Goal: Task Accomplishment & Management: Complete application form

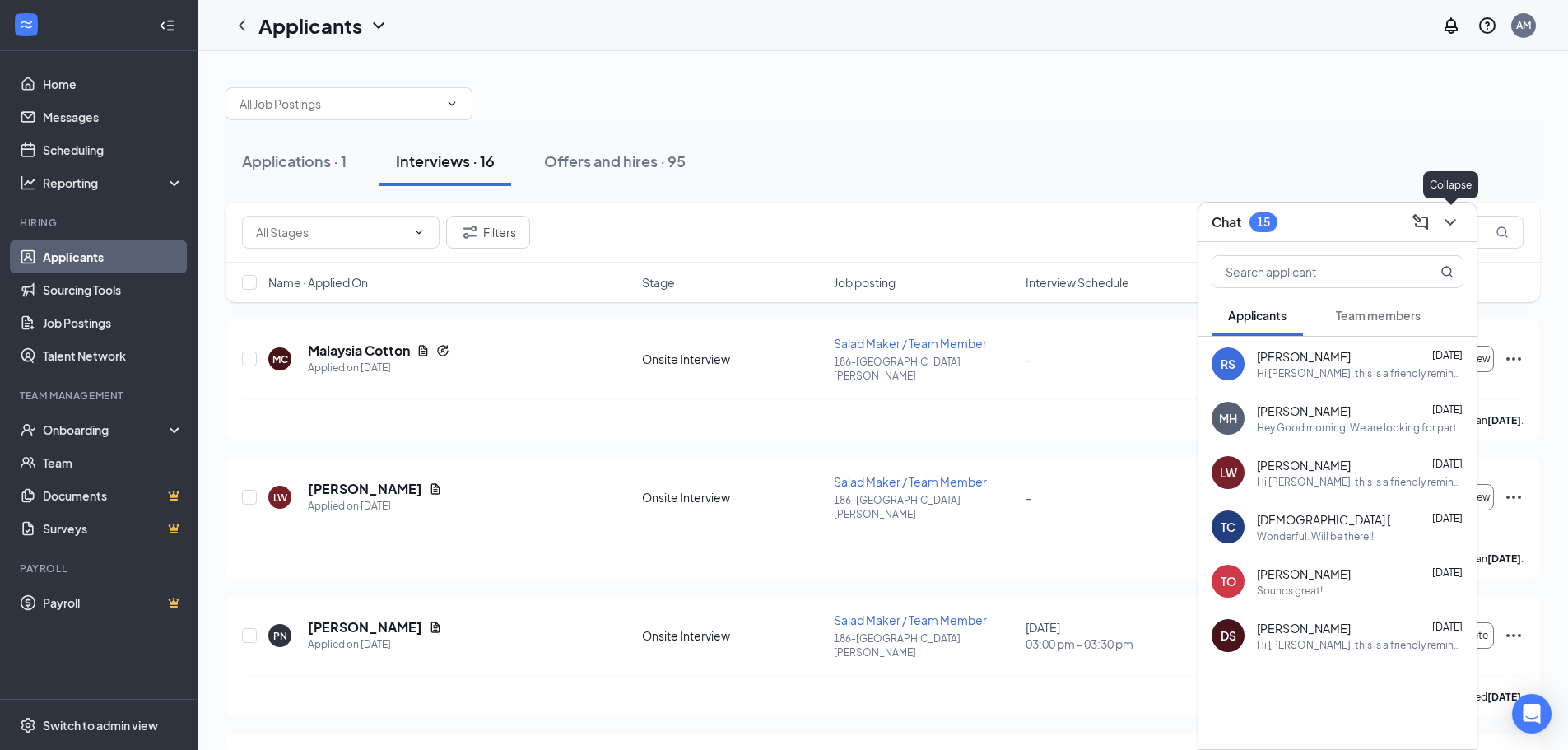
click at [1449, 226] on icon "ChevronDown" at bounding box center [1450, 222] width 19 height 19
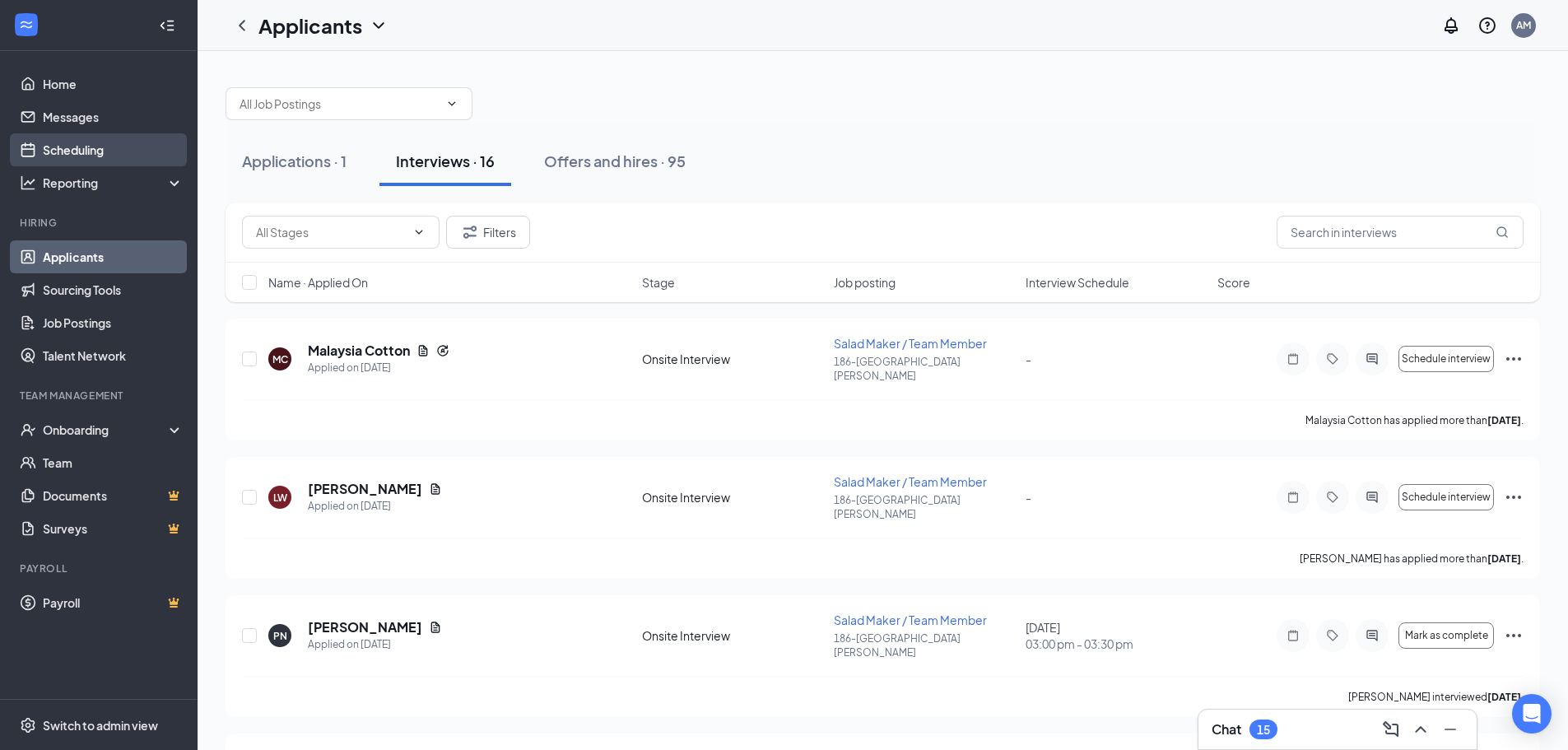
click at [91, 149] on link "Scheduling" at bounding box center [113, 150] width 141 height 33
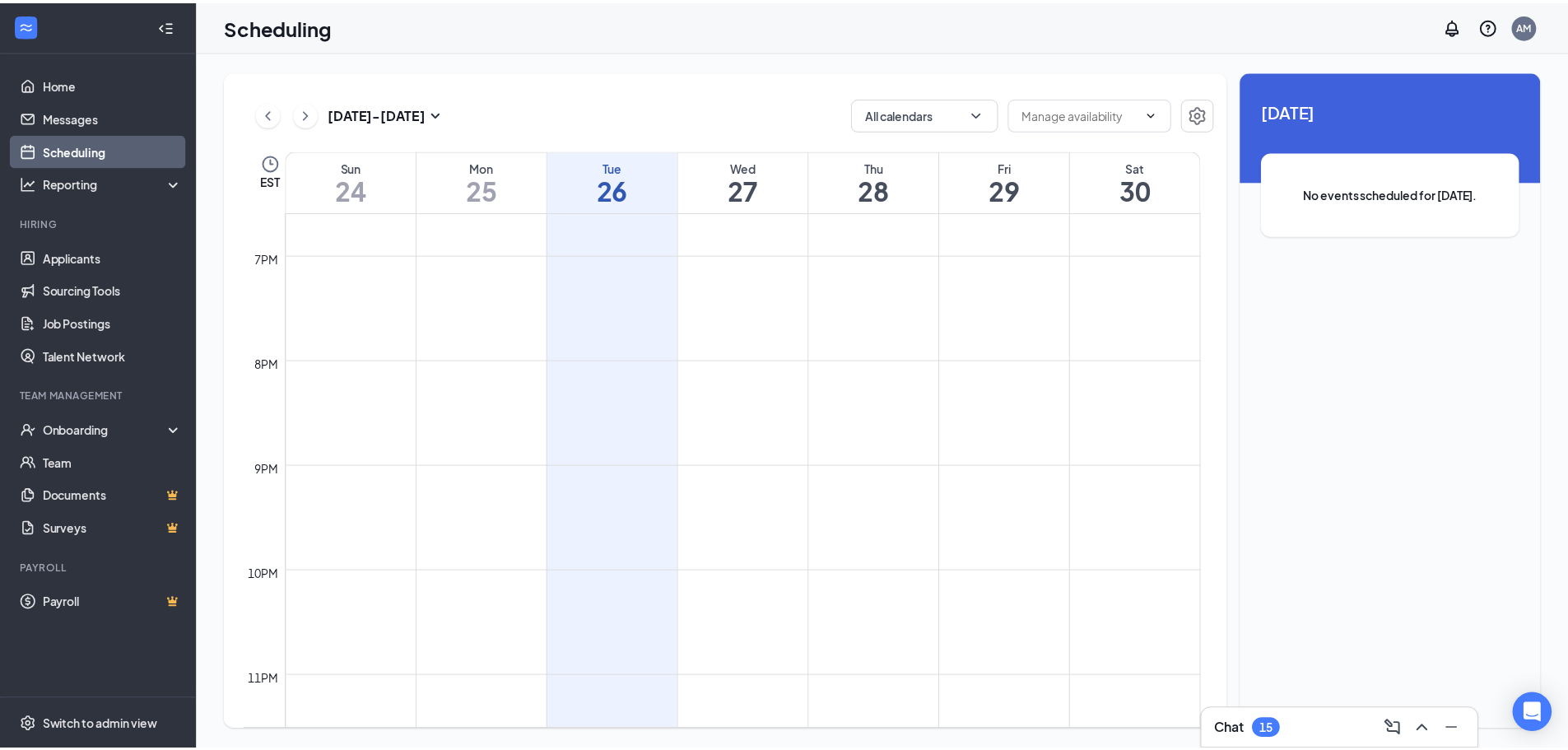
scroll to position [1962, 0]
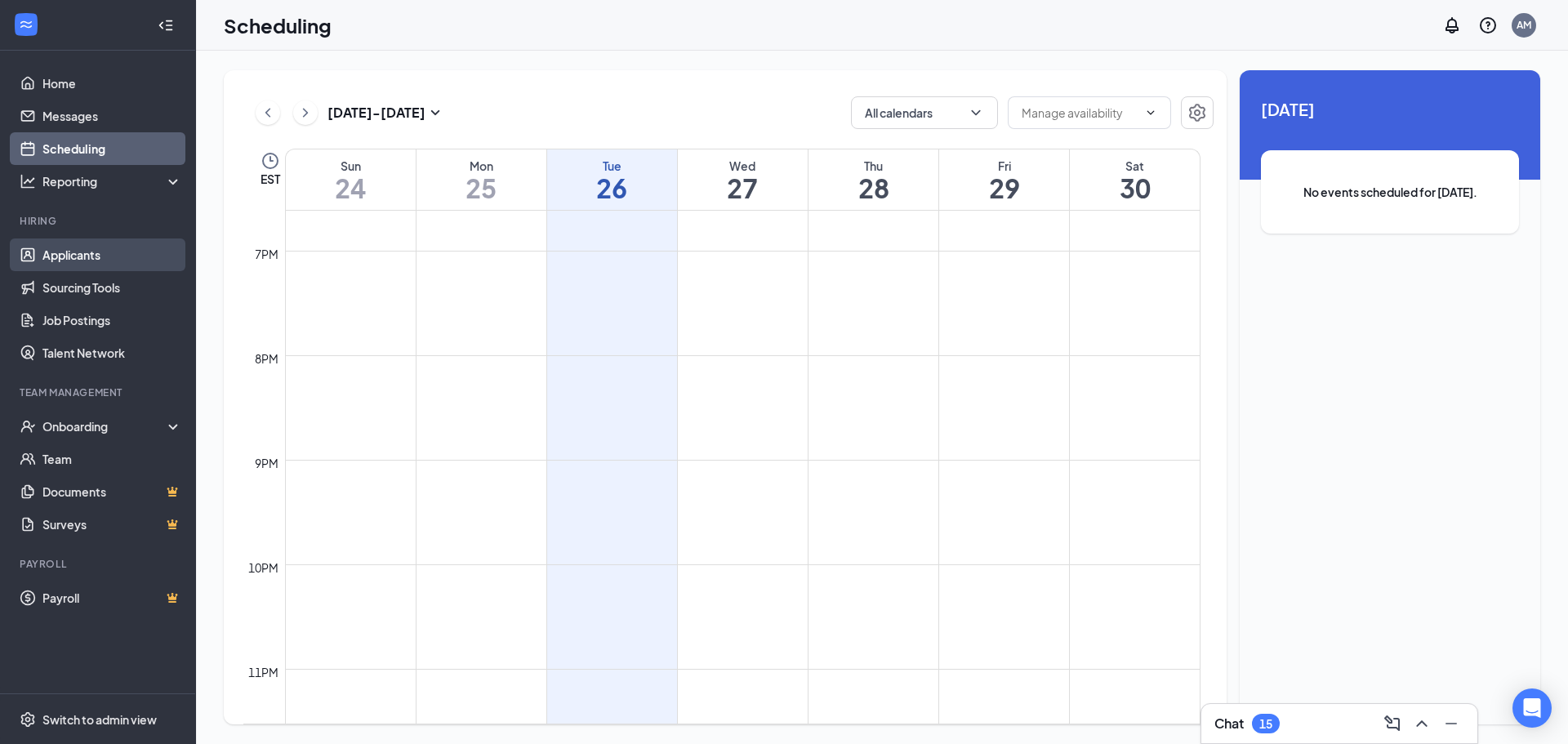
click at [99, 253] on link "Applicants" at bounding box center [112, 255] width 140 height 33
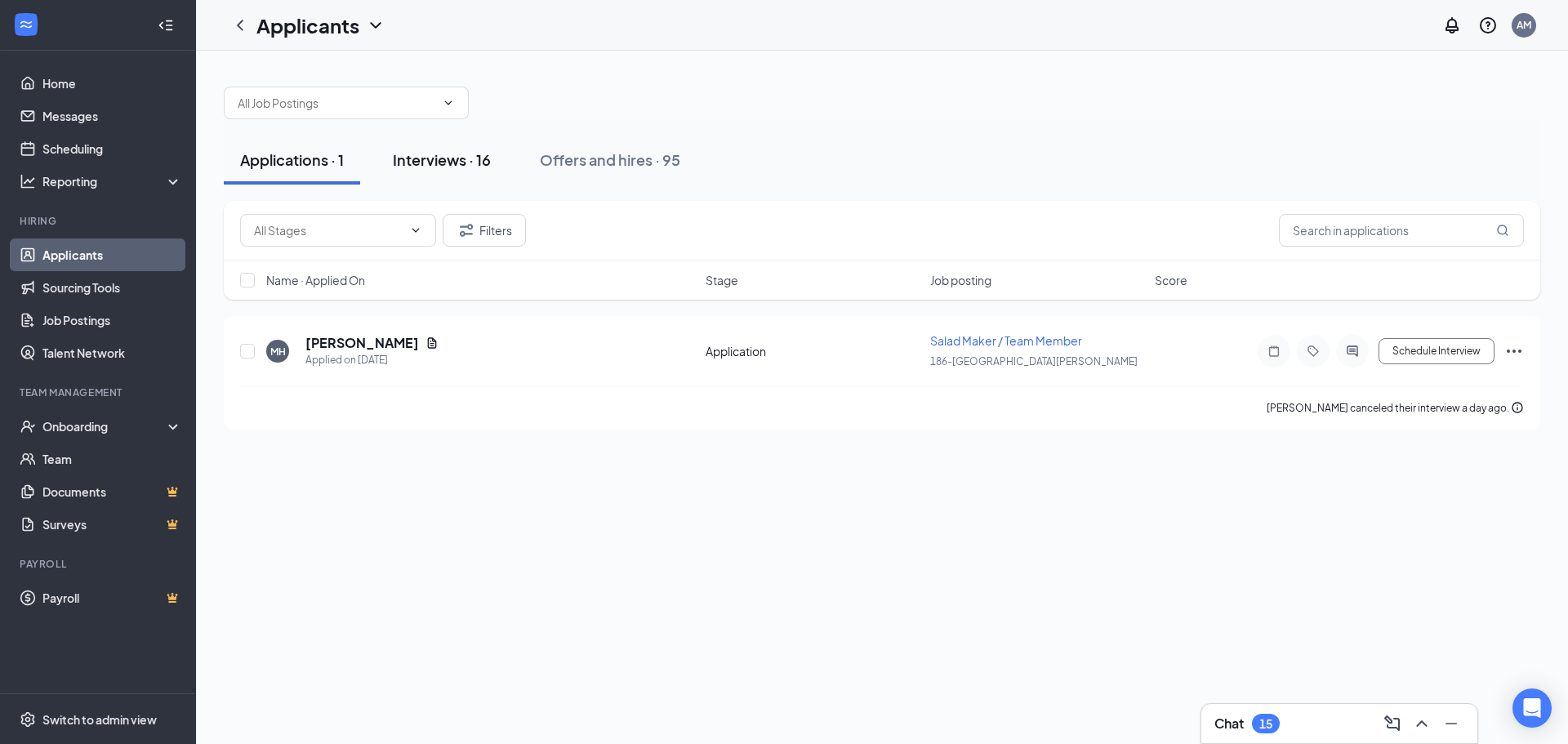
click at [431, 160] on div "Interviews · 16" at bounding box center [441, 159] width 98 height 20
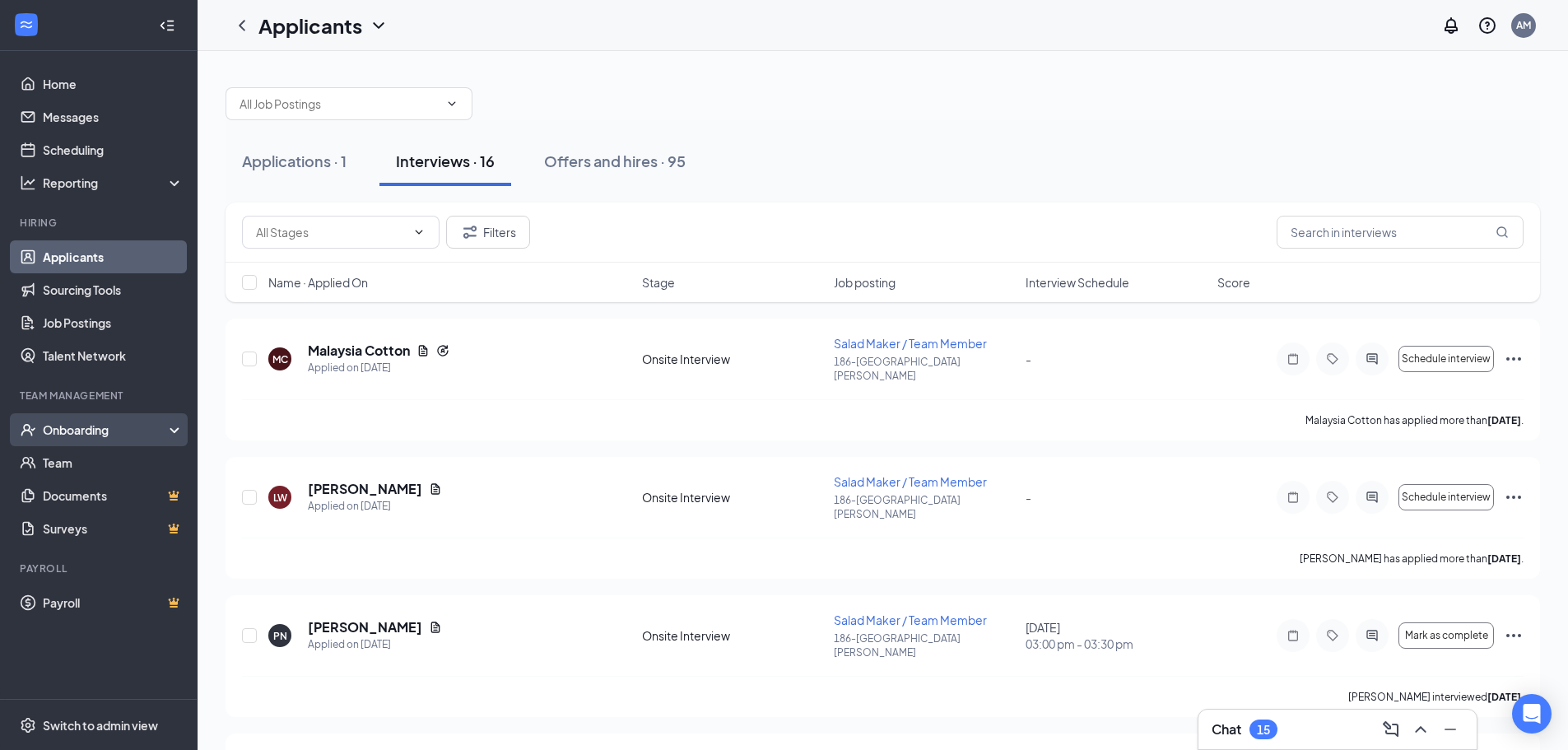
click at [85, 435] on div "Onboarding" at bounding box center [105, 430] width 126 height 16
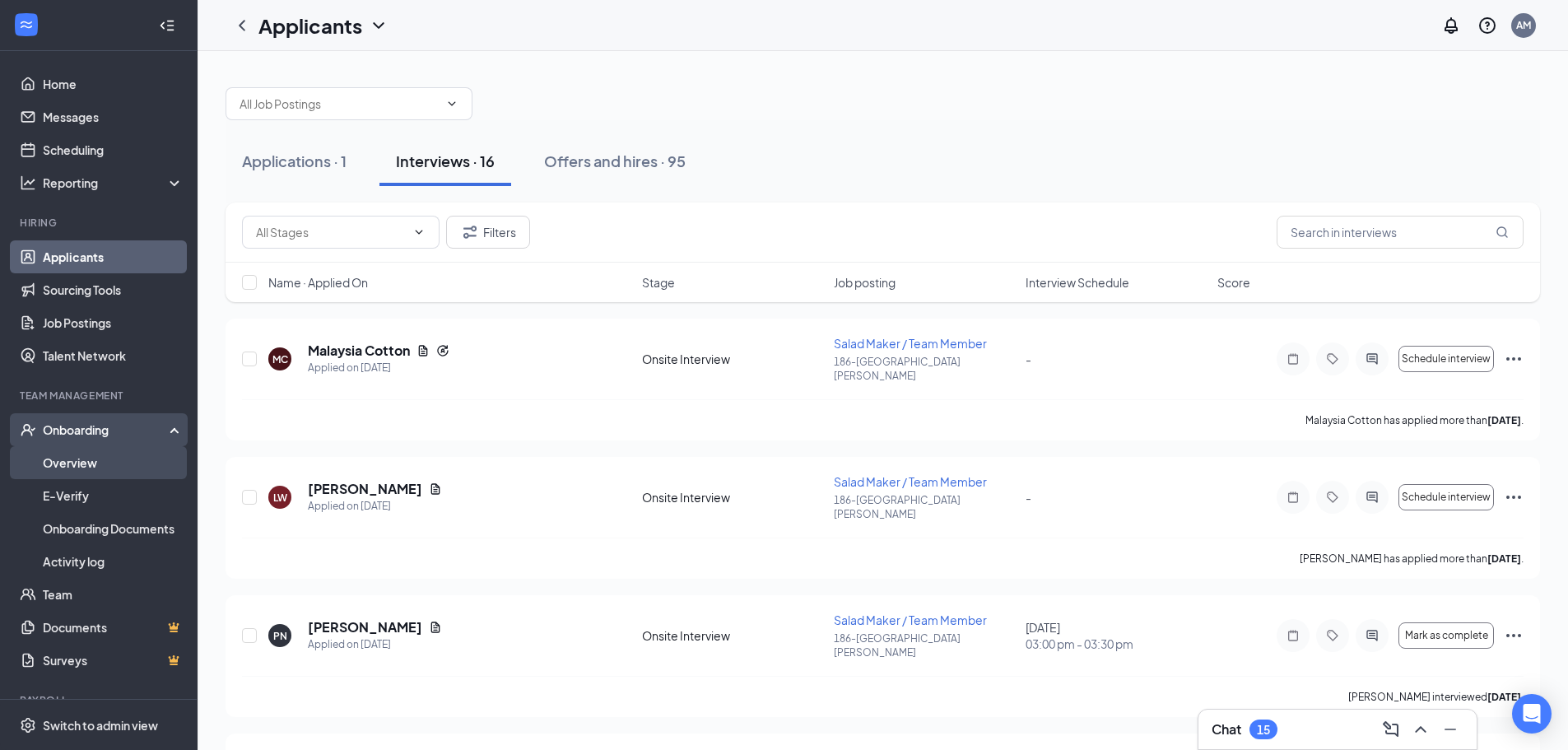
click at [86, 462] on link "Overview" at bounding box center [113, 462] width 141 height 33
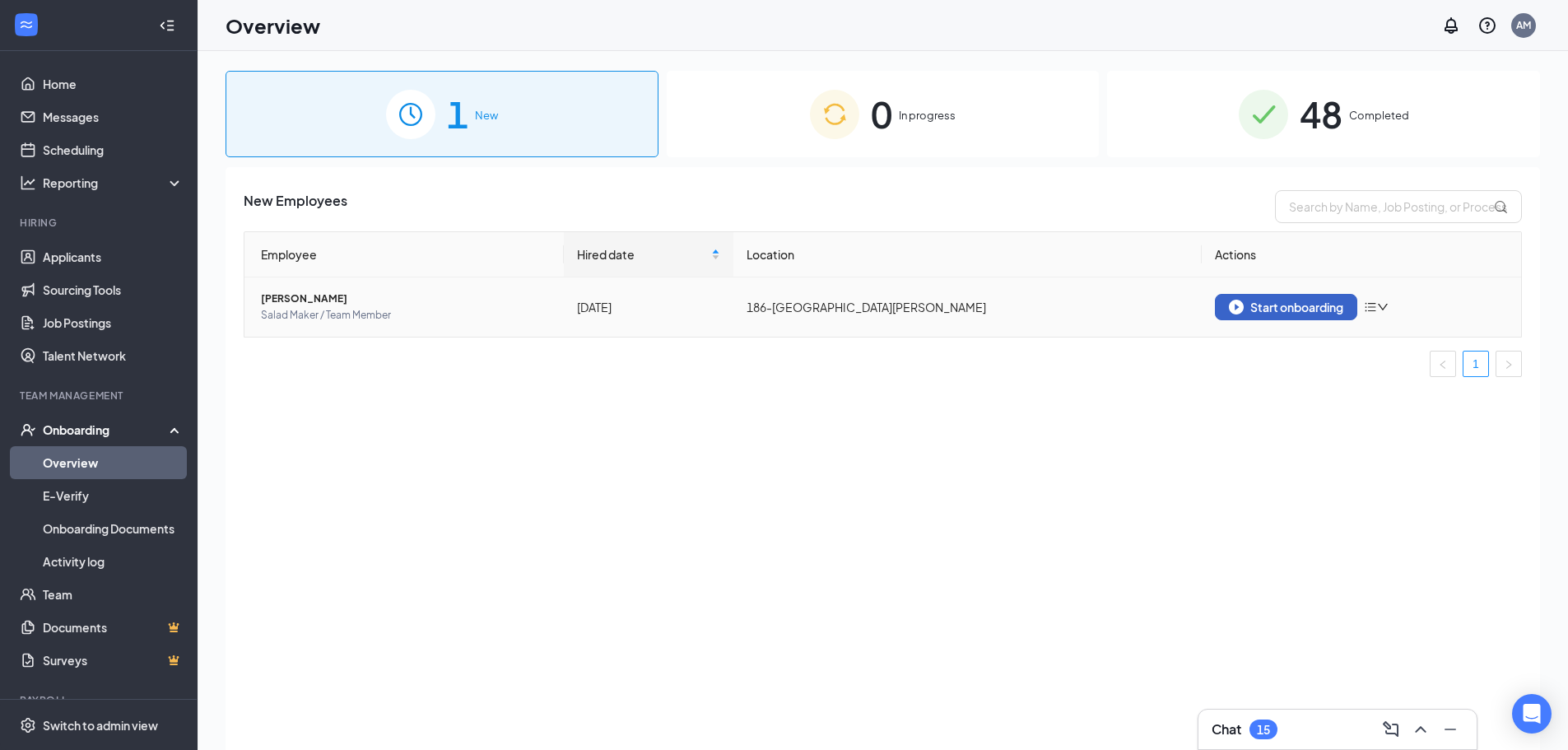
click at [1294, 307] on div "Start onboarding" at bounding box center [1286, 307] width 115 height 14
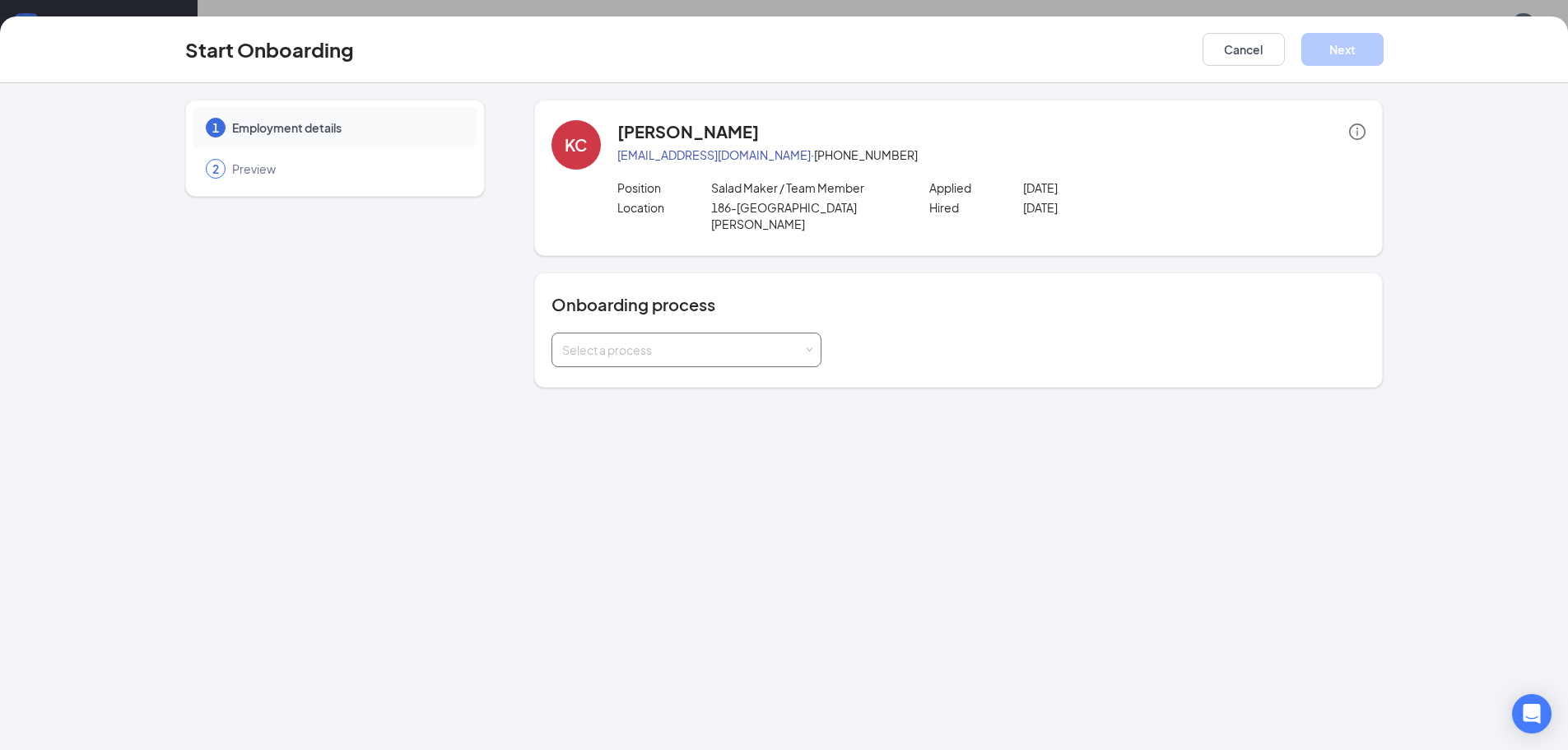
click at [653, 345] on div "Select a process" at bounding box center [687, 350] width 249 height 33
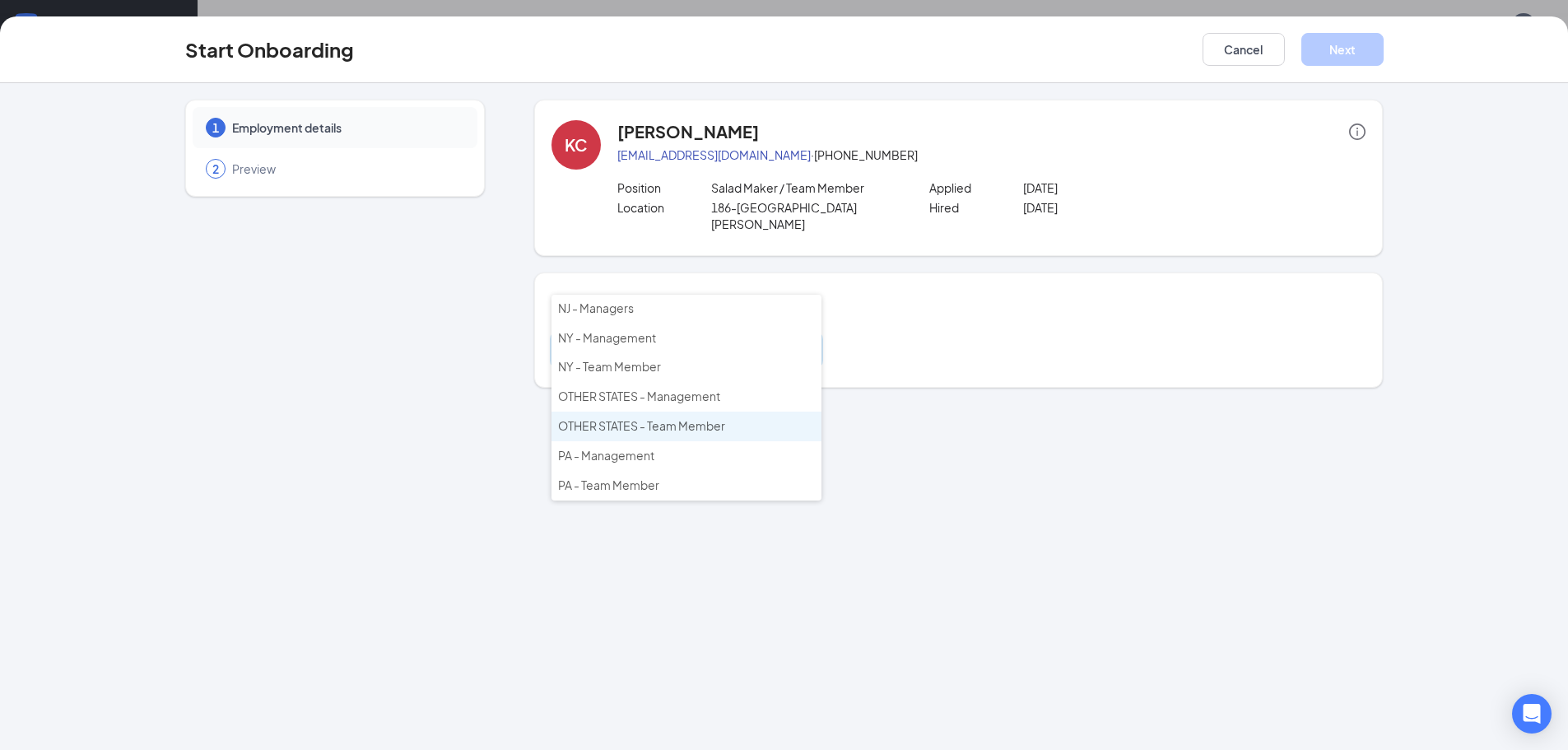
scroll to position [74, 0]
click at [649, 414] on span "OTHER STATES - Team Member" at bounding box center [641, 410] width 167 height 14
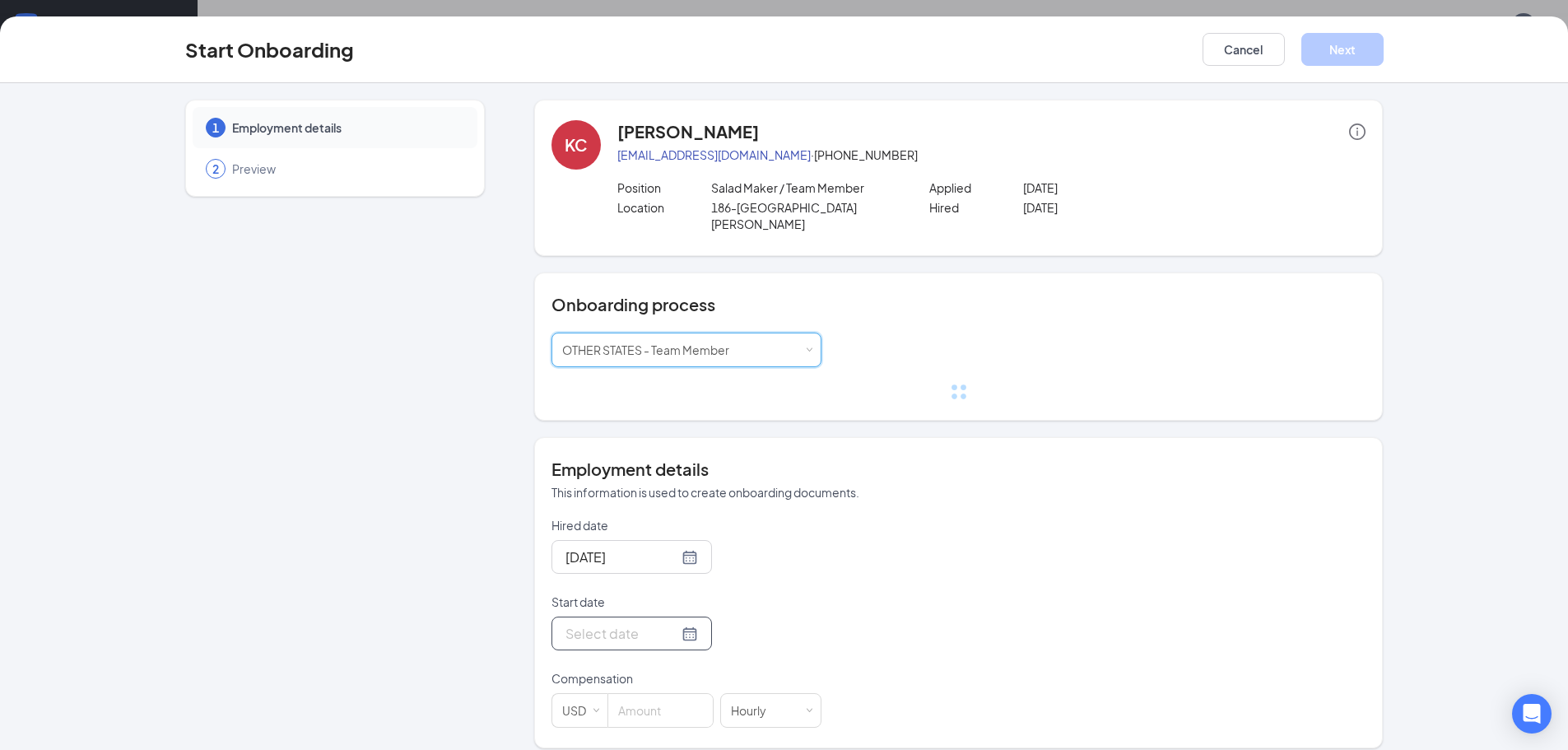
click at [622, 624] on input "Start date" at bounding box center [621, 633] width 113 height 20
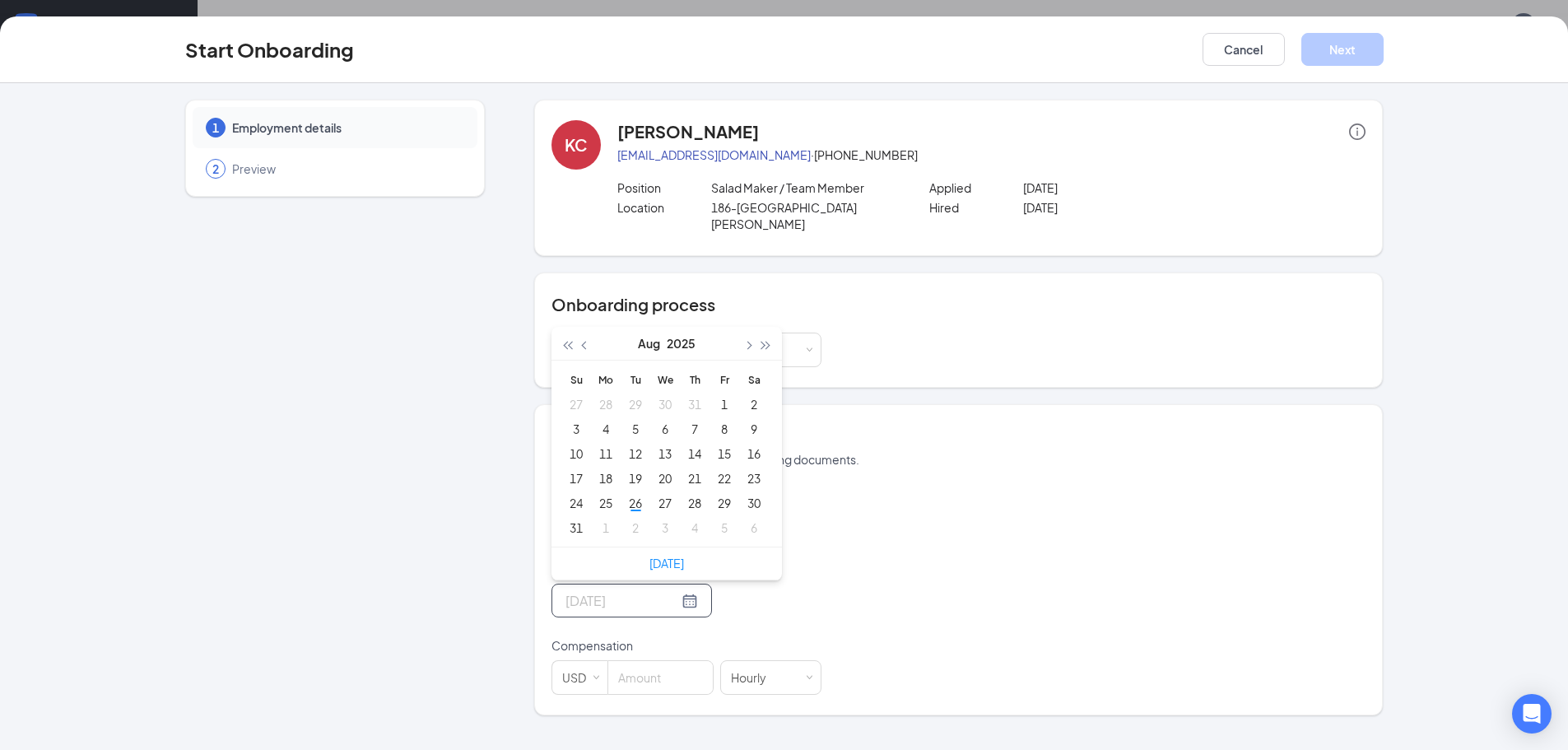
type input "[DATE]"
click at [1165, 559] on div "Hired date [DATE] Start date [DATE] Su Mo Tu We Th Fr Sa 27 28 29 30 31 1 2 3 4…" at bounding box center [959, 590] width 814 height 210
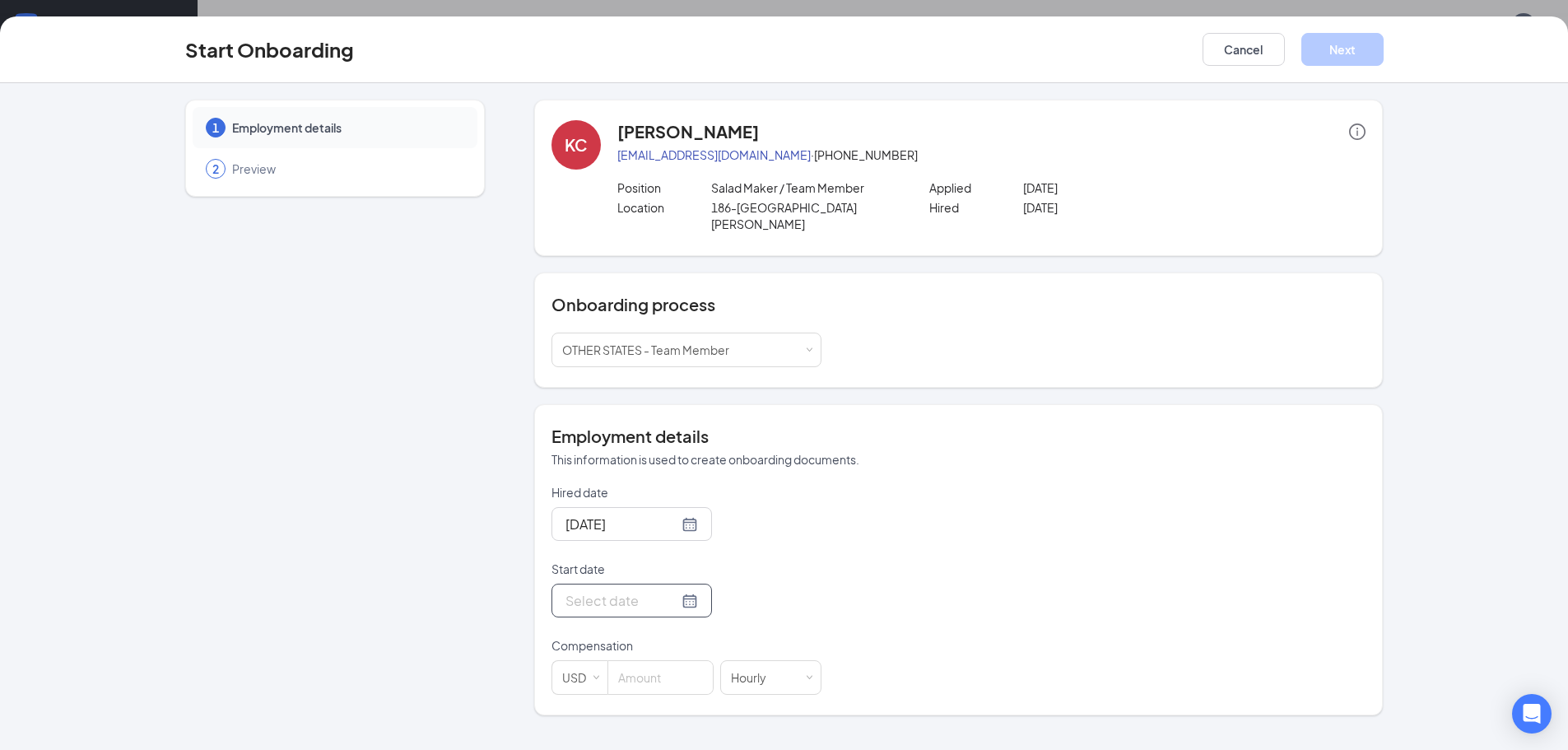
click at [621, 591] on input "Start date" at bounding box center [621, 600] width 113 height 20
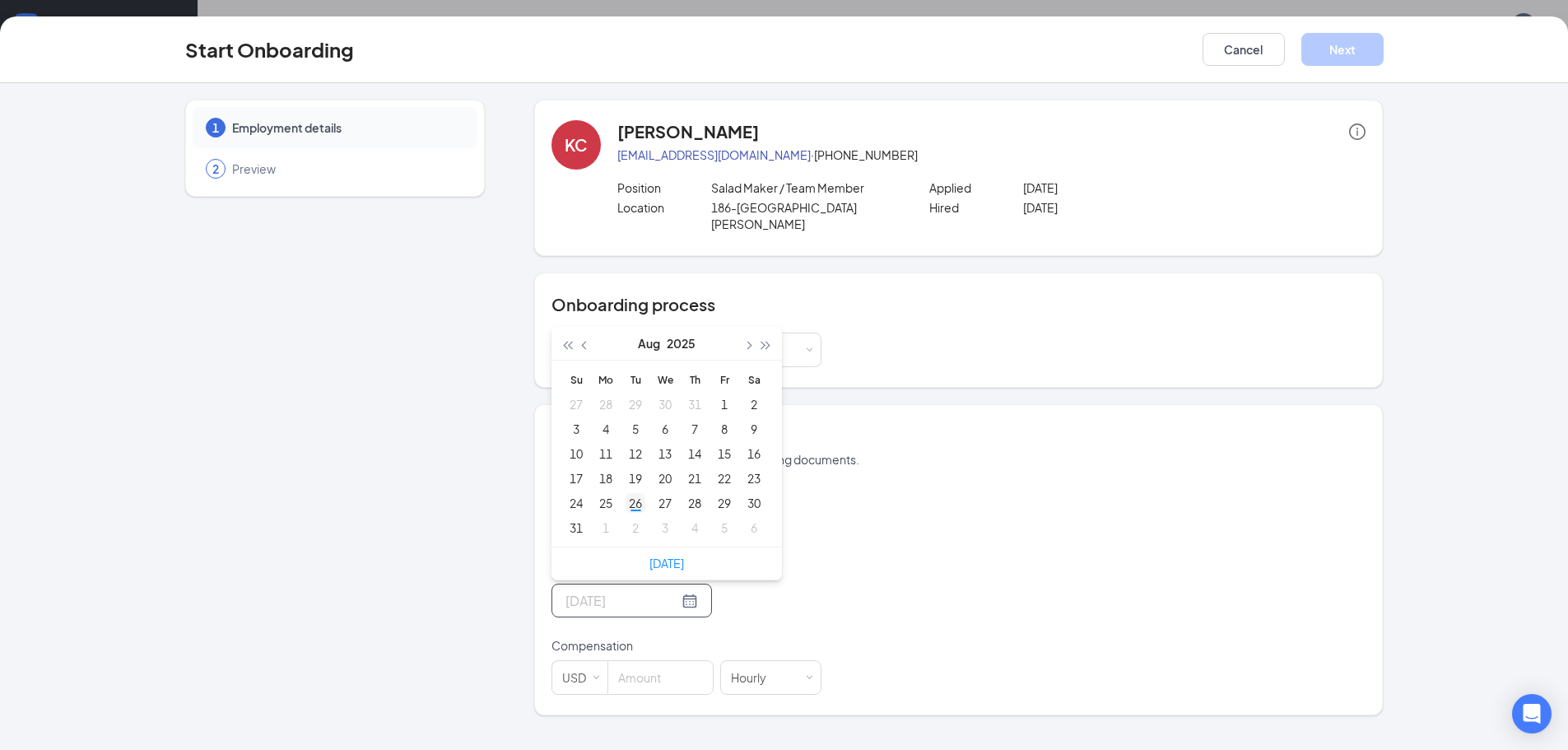
type input "[DATE]"
click at [632, 493] on div "26" at bounding box center [635, 503] width 19 height 19
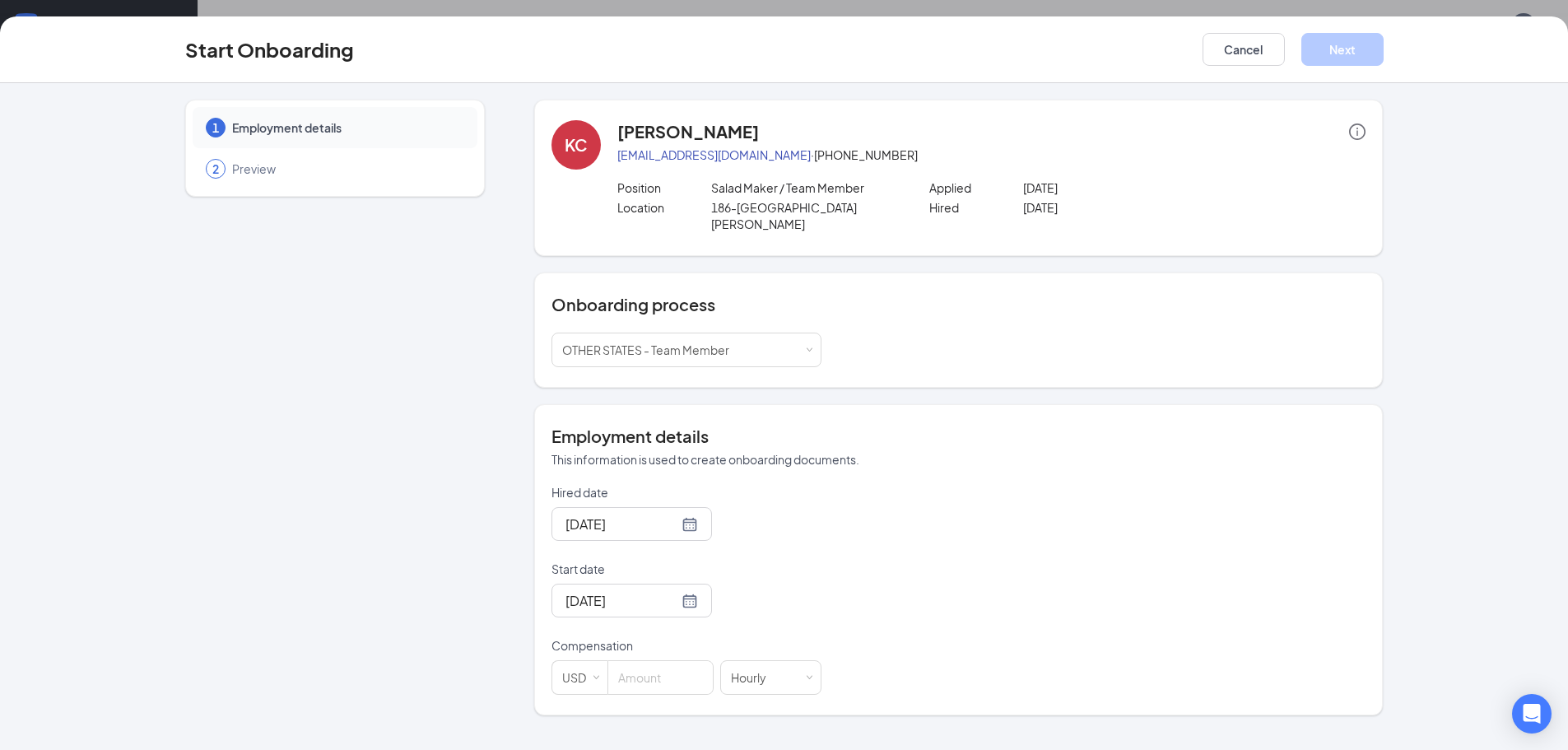
click at [953, 569] on div "Hired date [DATE] Start date [DATE] [DATE] Su Mo Tu We Th Fr Sa 27 28 29 30 31 …" at bounding box center [959, 590] width 814 height 210
click at [664, 665] on input at bounding box center [660, 678] width 104 height 33
type input "12"
click at [931, 607] on div "Hired date [DATE] Start date [DATE] [DATE] Su Mo Tu We Th Fr Sa 27 28 29 30 31 …" at bounding box center [959, 590] width 814 height 210
click at [1349, 54] on button "Next" at bounding box center [1342, 49] width 82 height 33
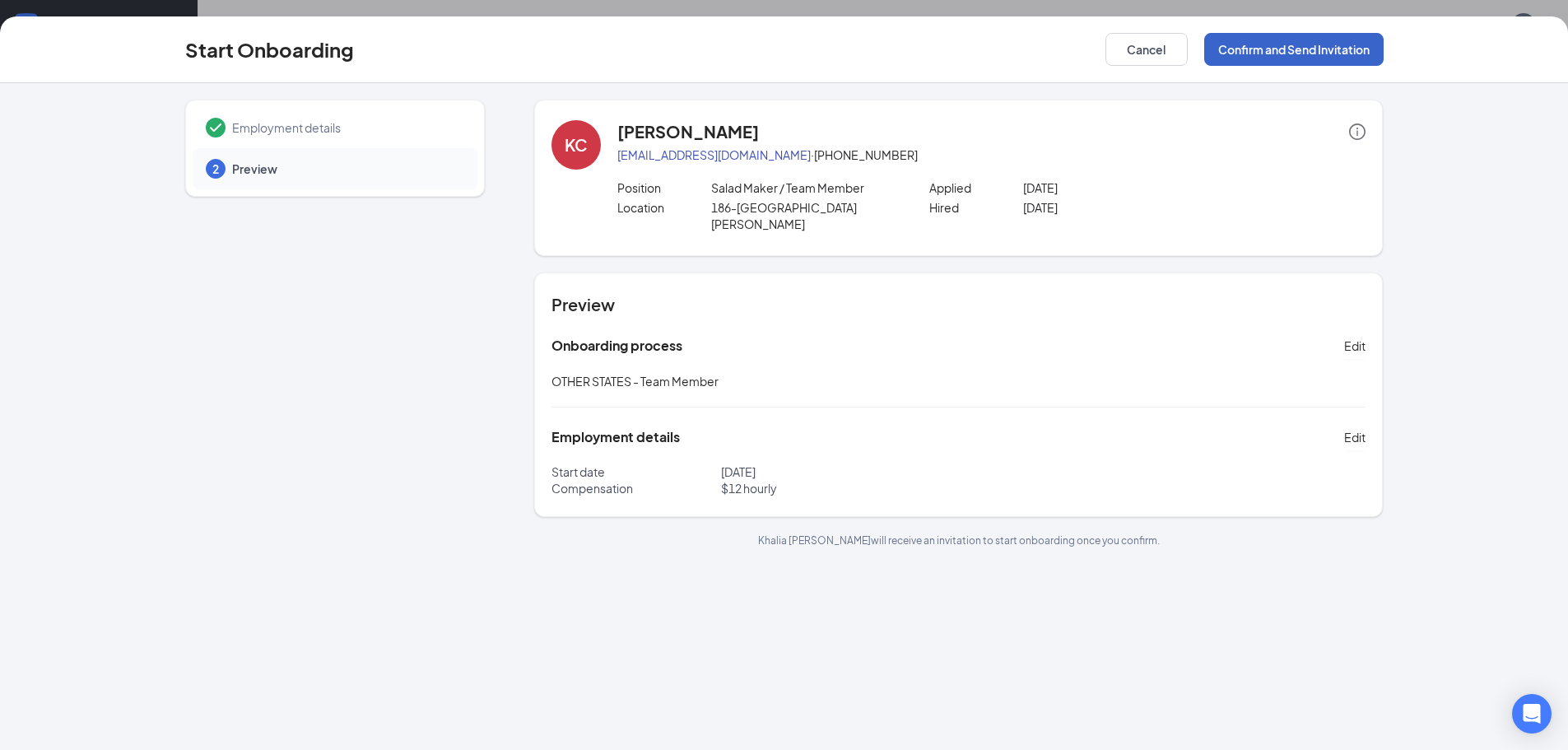
click at [1264, 57] on button "Confirm and Send Invitation" at bounding box center [1294, 49] width 179 height 33
